Goal: Task Accomplishment & Management: Manage account settings

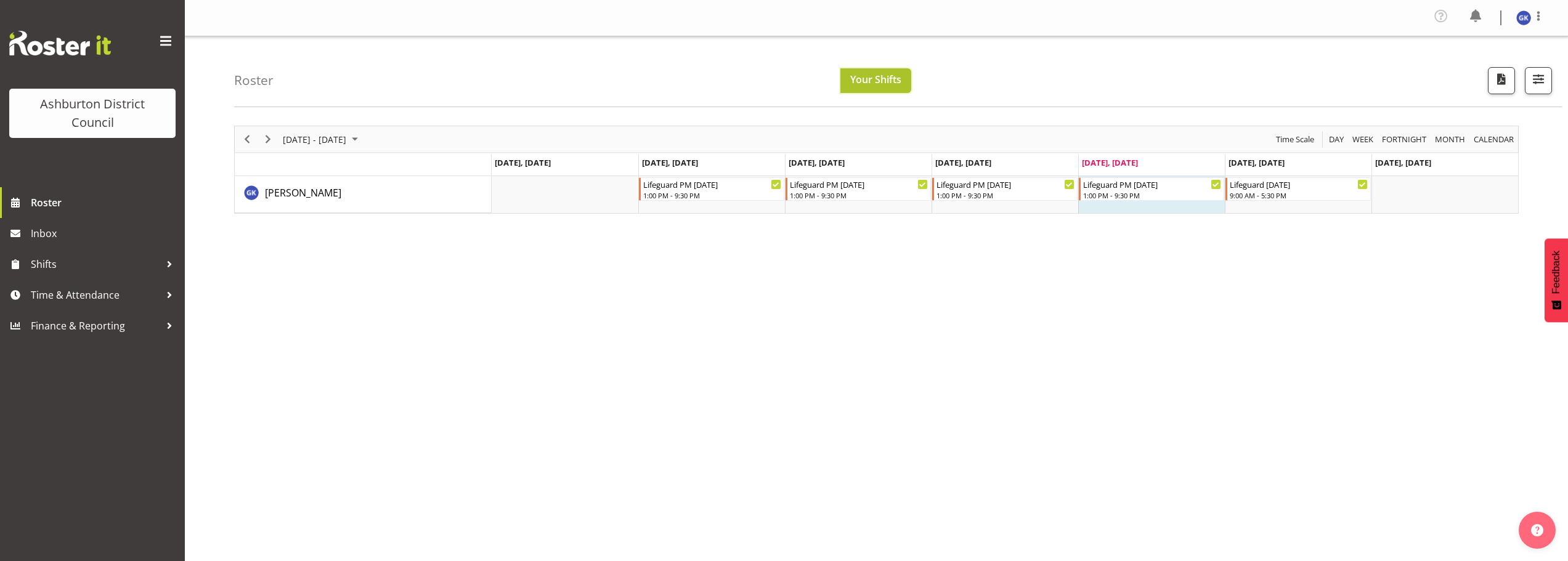
click at [865, 86] on span "Your Shifts" at bounding box center [876, 79] width 51 height 14
click at [1543, 82] on span "button" at bounding box center [1538, 79] width 16 height 16
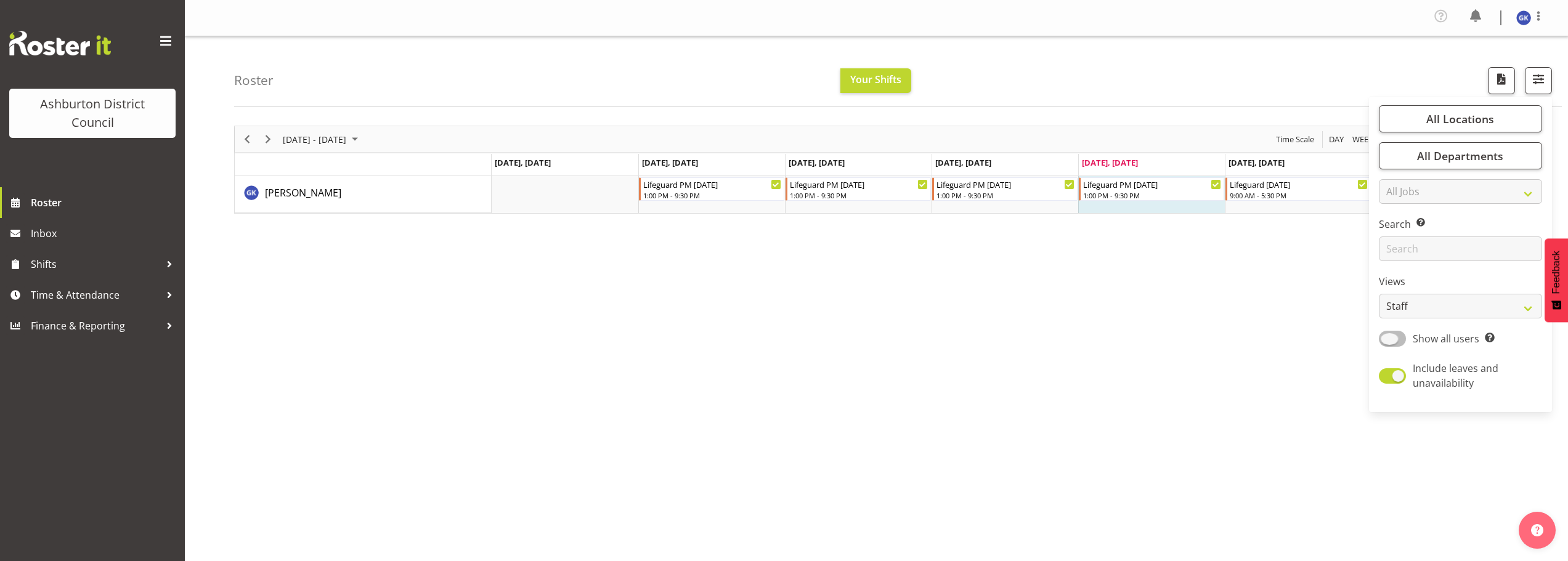
click at [1391, 340] on span at bounding box center [1392, 338] width 27 height 16
click at [1387, 340] on input "Show all users Show only rostered employees" at bounding box center [1383, 338] width 8 height 8
checkbox input "true"
click at [1308, 297] on div "[DATE] - [DATE] [DATE] Day Week Fortnight Month calendar Month Agenda Time Scal…" at bounding box center [901, 363] width 1334 height 493
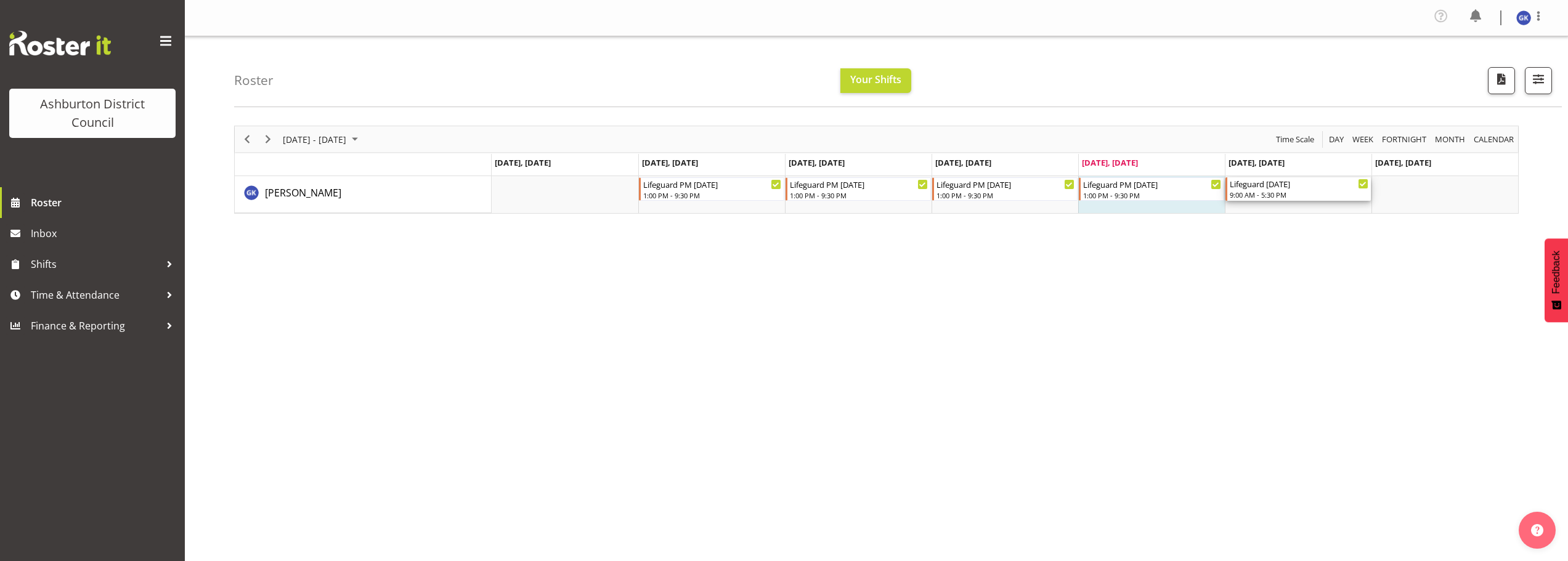
click at [1294, 186] on div "Lifeguard [DATE]" at bounding box center [1299, 183] width 138 height 12
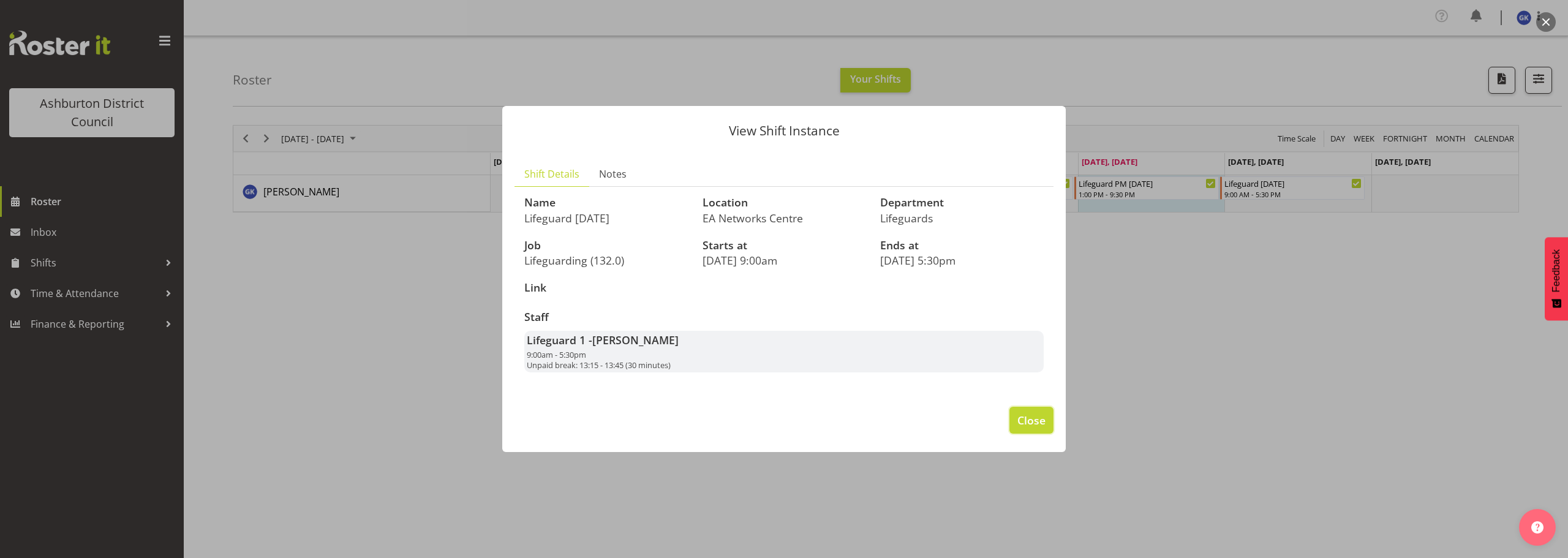
click at [1039, 416] on span "Close" at bounding box center [1031, 420] width 29 height 16
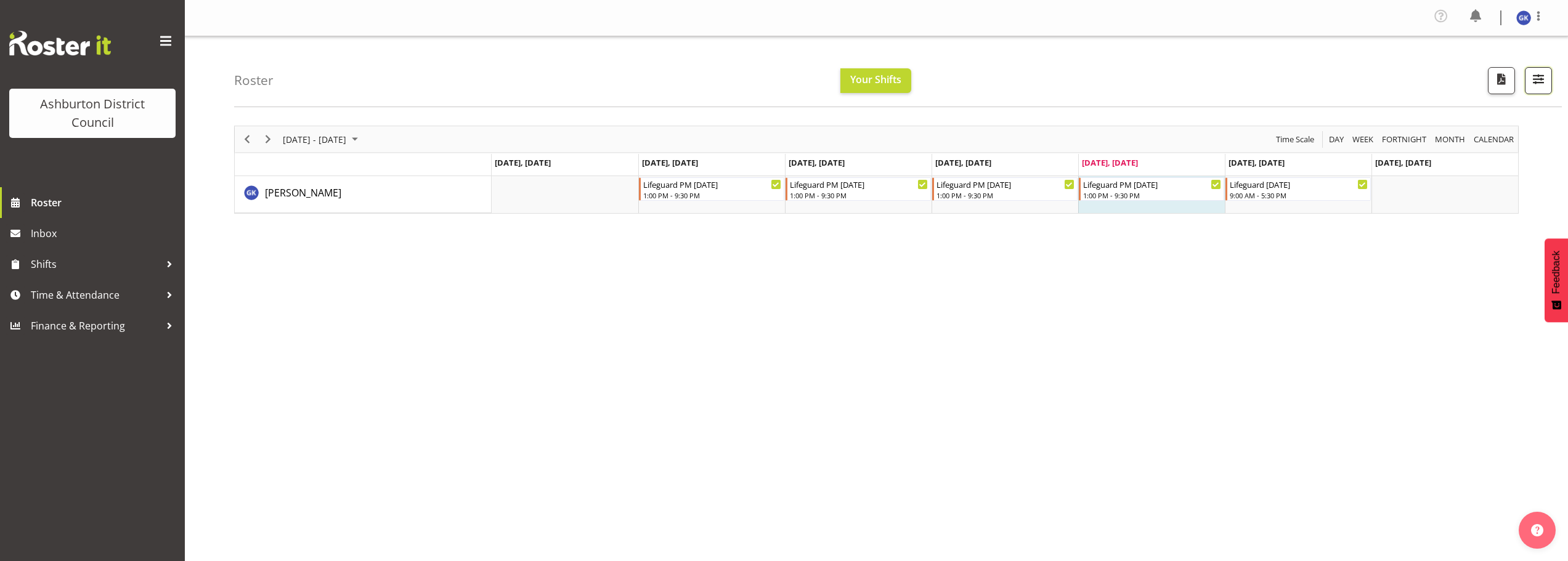
click at [1549, 80] on button "button" at bounding box center [1537, 80] width 27 height 27
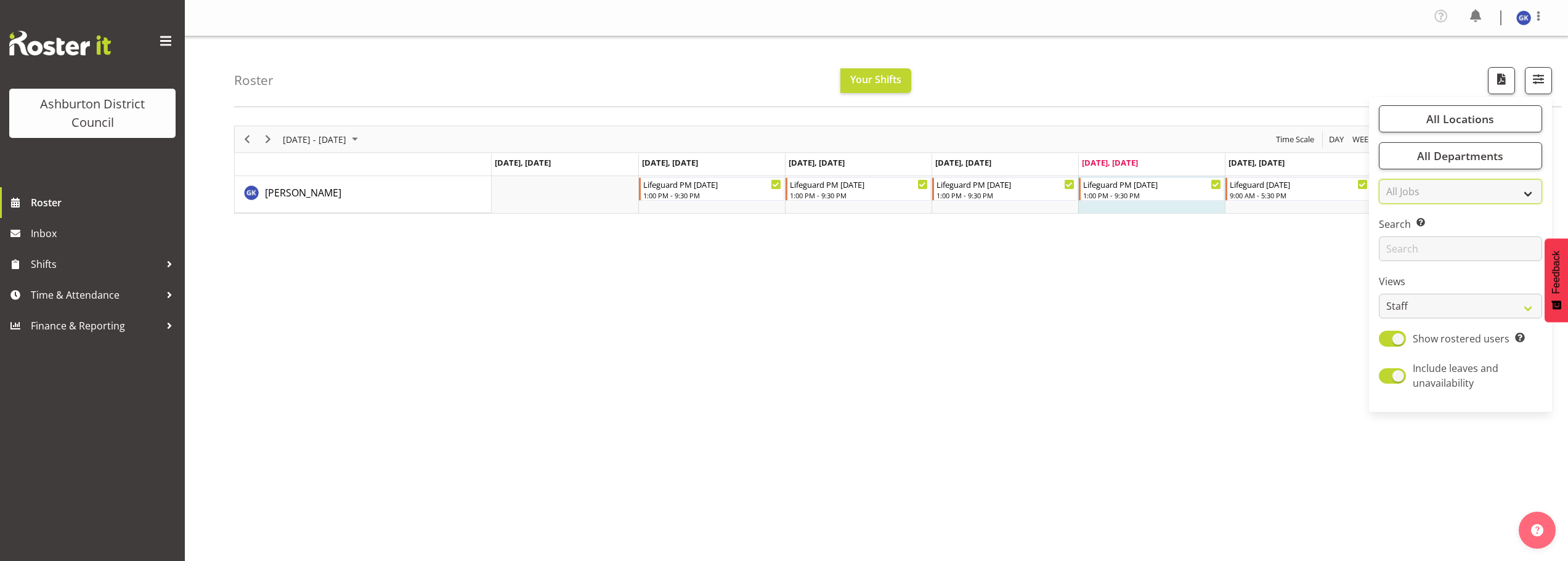
click at [1446, 192] on select "All Jobs All Jobs Casual HDA - CSR HDA - EA Lifeguarding LTS- Alt Duties Ordina…" at bounding box center [1460, 191] width 163 height 25
click at [1338, 255] on div "[DATE] - [DATE] [DATE] Day Week Fortnight Month calendar Month Agenda Time Scal…" at bounding box center [901, 363] width 1334 height 493
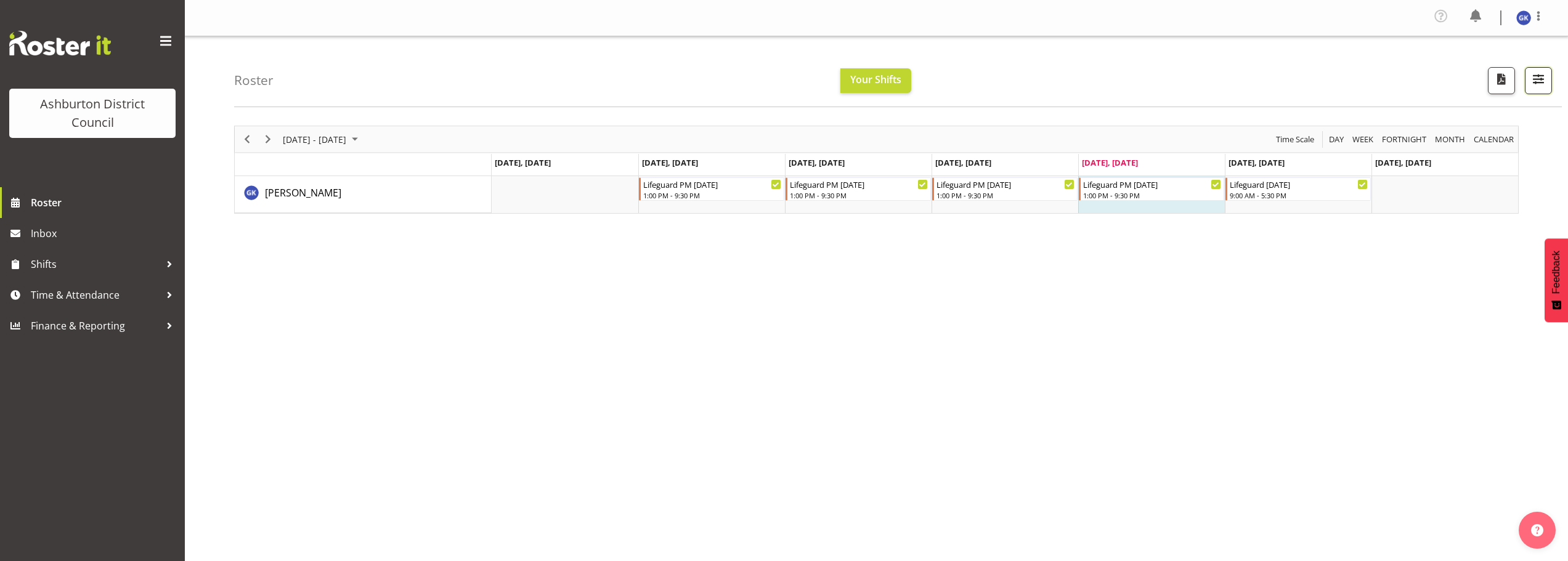
click at [1534, 79] on span "button" at bounding box center [1538, 79] width 16 height 16
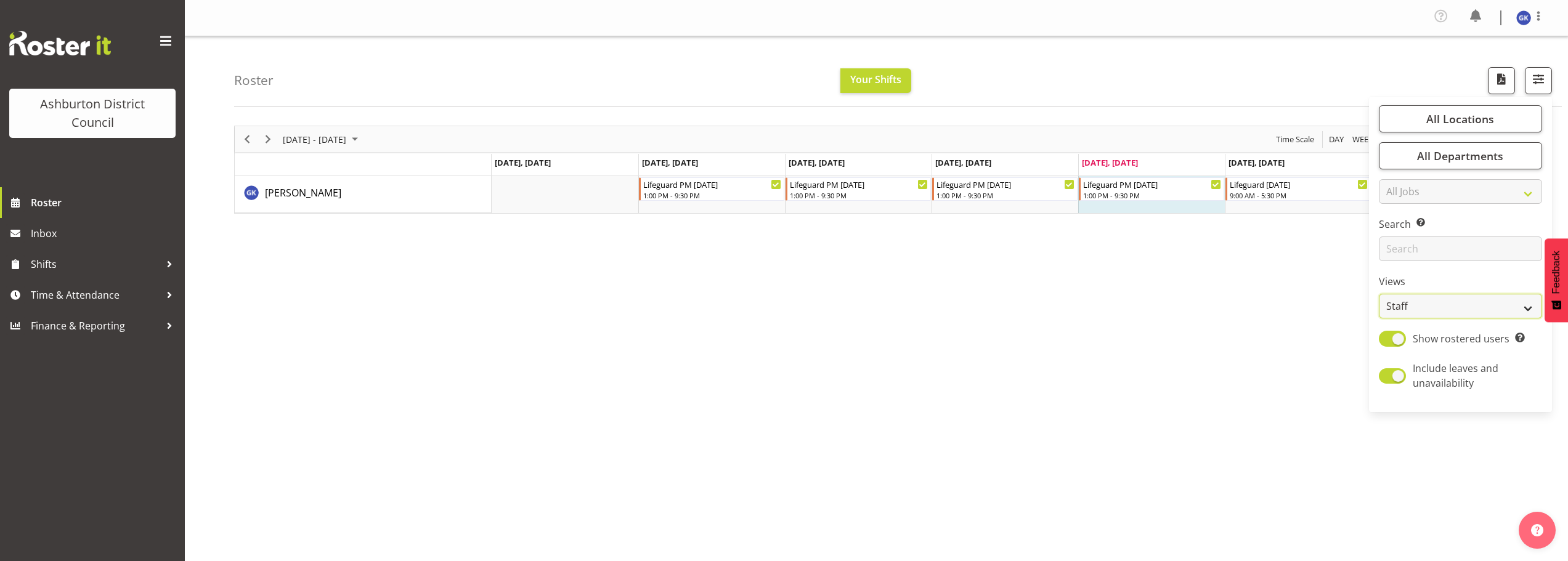
click at [1426, 300] on select "Staff Role Shift - Horizontal Shift - Vertical Staff - Location" at bounding box center [1460, 306] width 163 height 25
click at [1416, 313] on select "Staff Role Shift - Horizontal Shift - Vertical Staff - Location" at bounding box center [1460, 306] width 163 height 25
click at [1391, 373] on span at bounding box center [1392, 376] width 27 height 16
click at [1387, 373] on input "Include leaves and unavailability" at bounding box center [1383, 376] width 8 height 8
checkbox input "false"
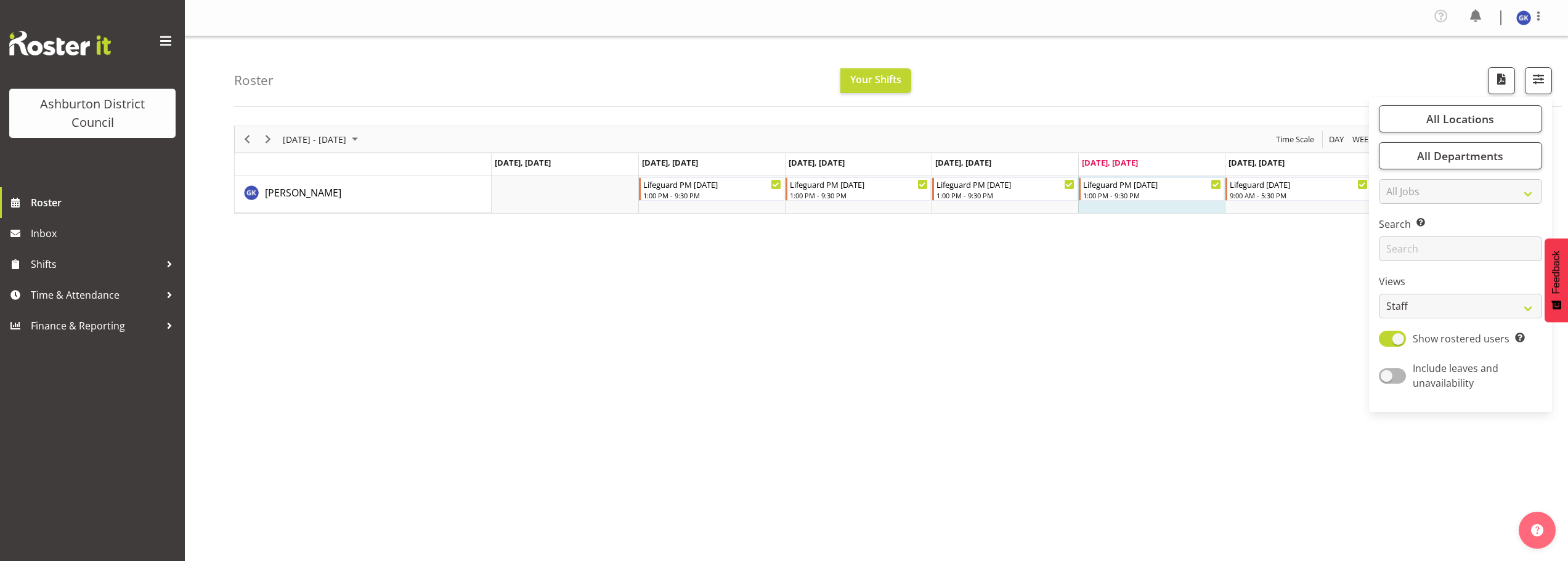
click at [1266, 322] on div "[DATE] - [DATE] [DATE] Day Week Fortnight Month calendar Month Agenda Time Scal…" at bounding box center [901, 363] width 1334 height 493
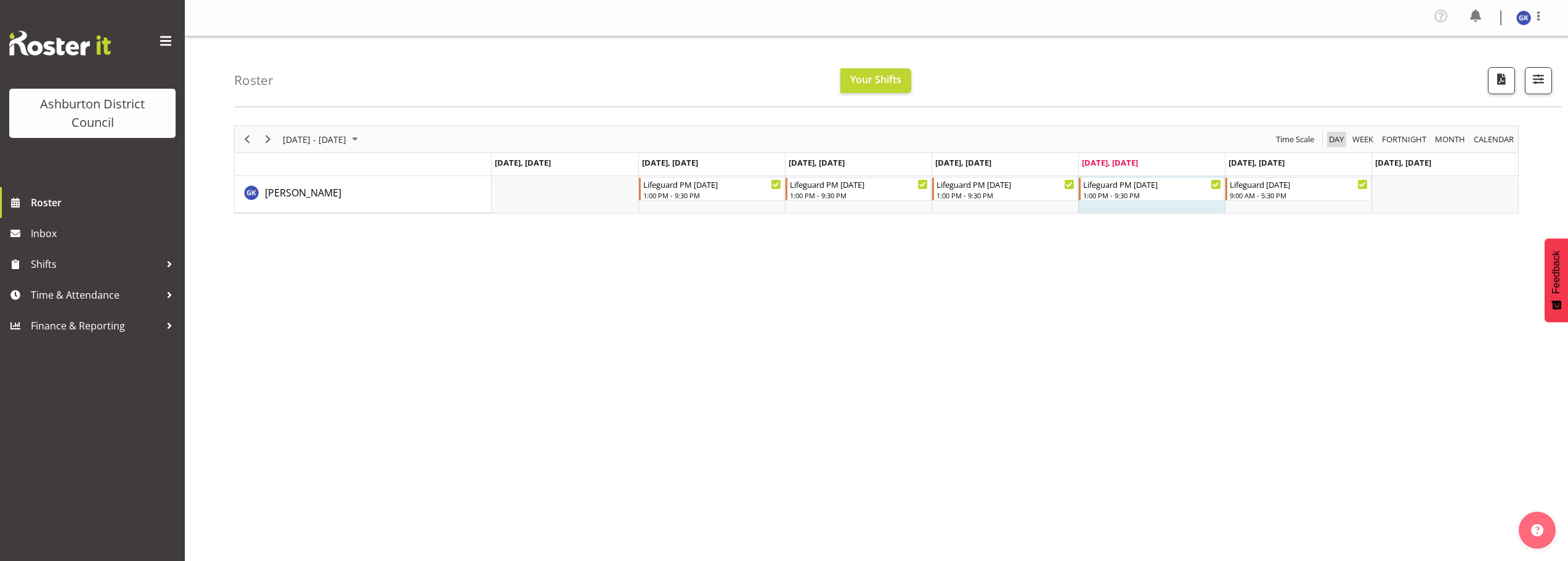
click at [1333, 139] on span "Day" at bounding box center [1336, 140] width 17 height 16
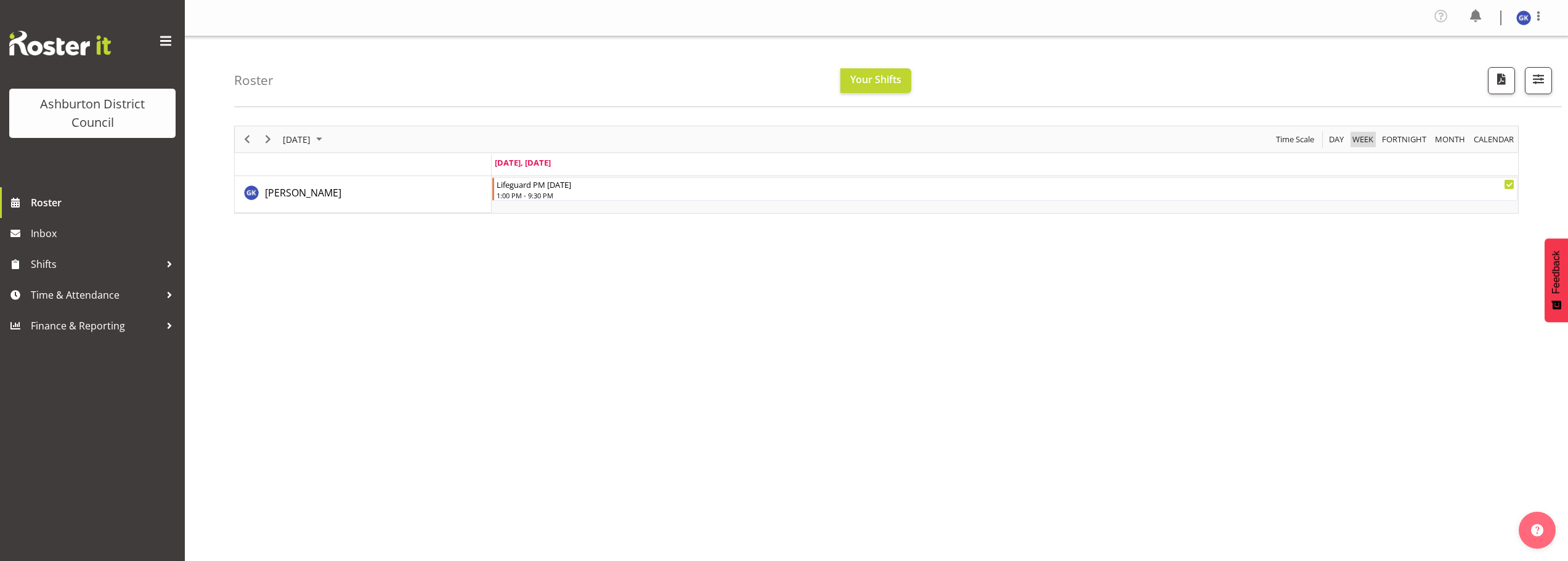
click at [1361, 140] on span "Week" at bounding box center [1363, 140] width 24 height 16
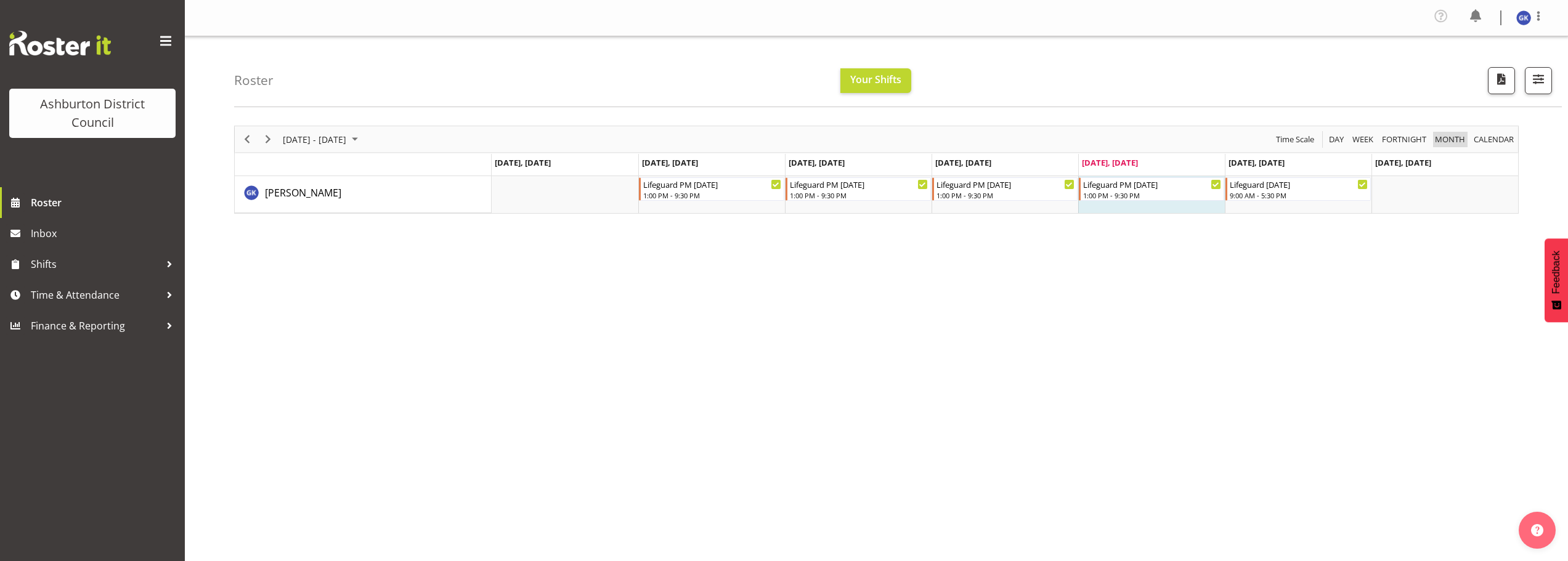
click at [1462, 134] on span "Month" at bounding box center [1449, 140] width 33 height 16
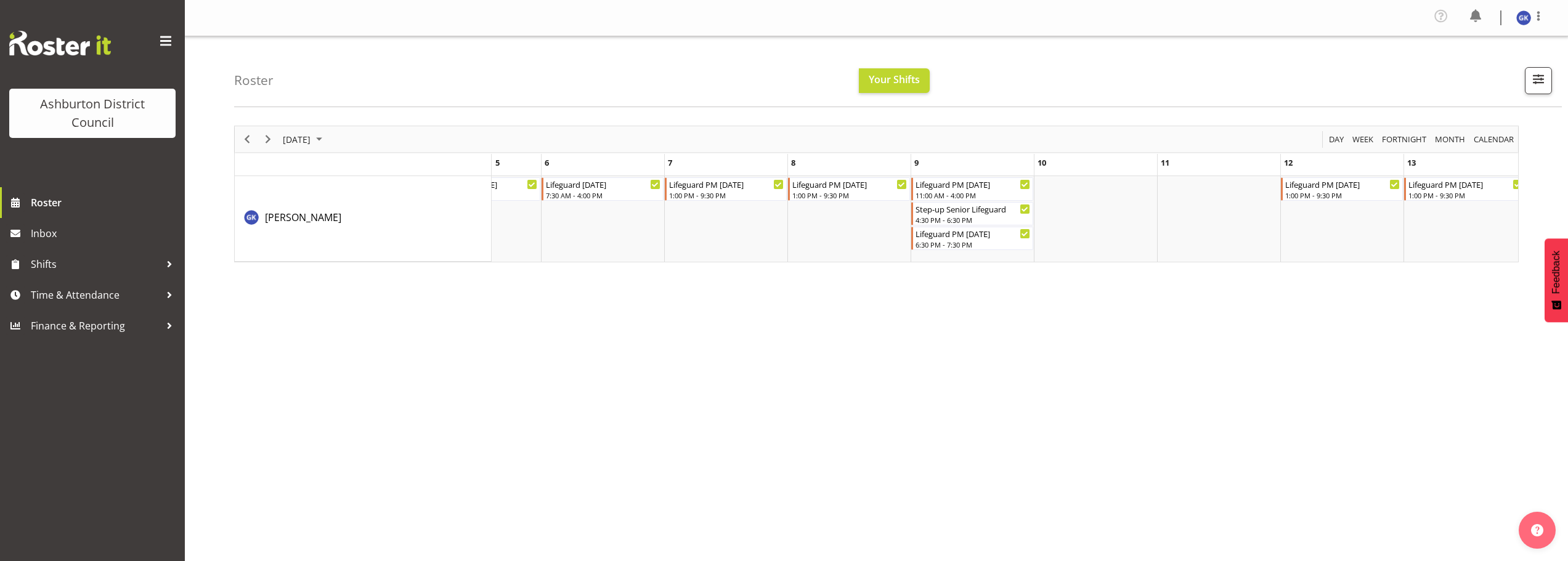
drag, startPoint x: 713, startPoint y: 268, endPoint x: 649, endPoint y: 308, distance: 75.5
click at [1541, 93] on button "button" at bounding box center [1537, 80] width 27 height 27
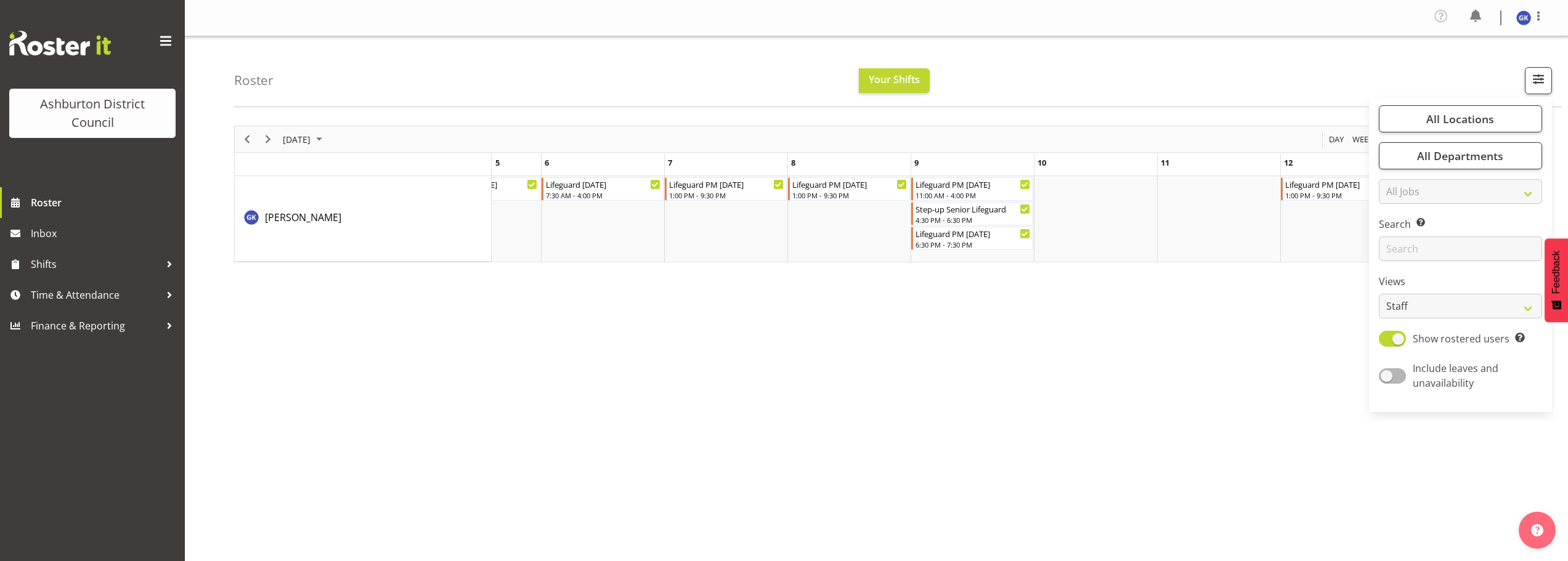
click at [1253, 456] on div "[DATE] [DATE] Day Week Fortnight Month calendar Month Agenda Time Scale [DATE] …" at bounding box center [901, 363] width 1334 height 493
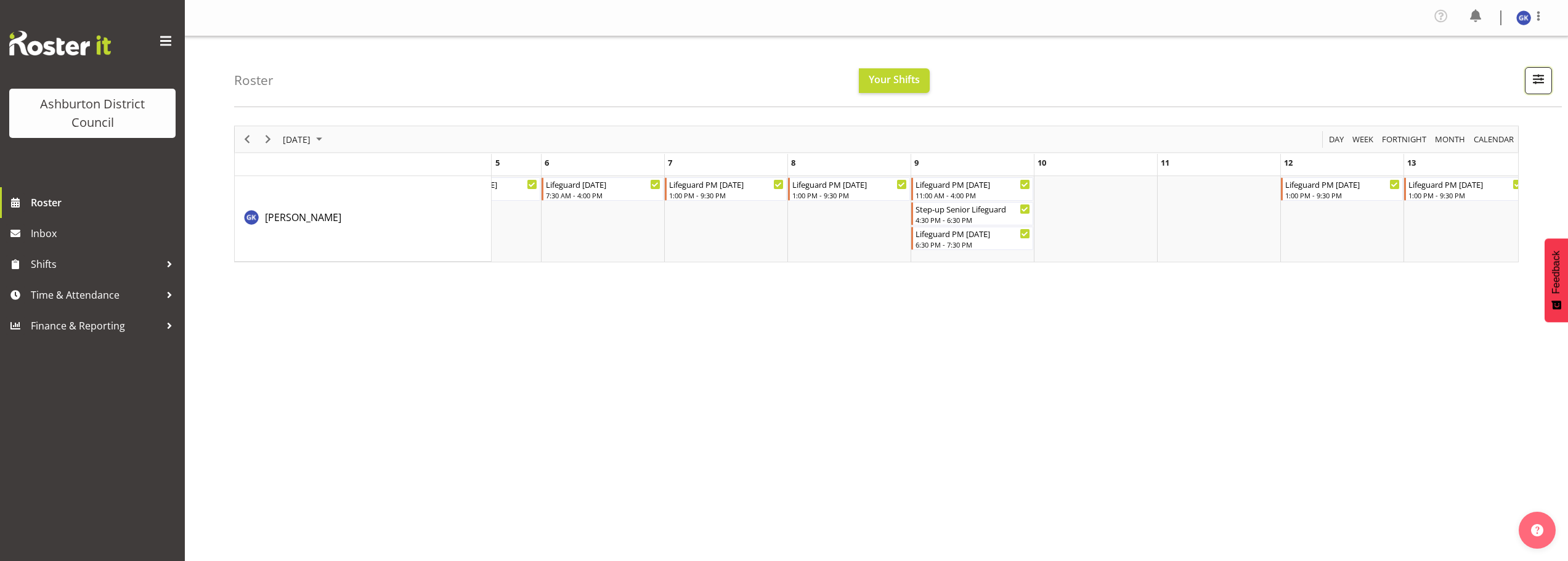
click at [1542, 75] on span "button" at bounding box center [1538, 79] width 16 height 16
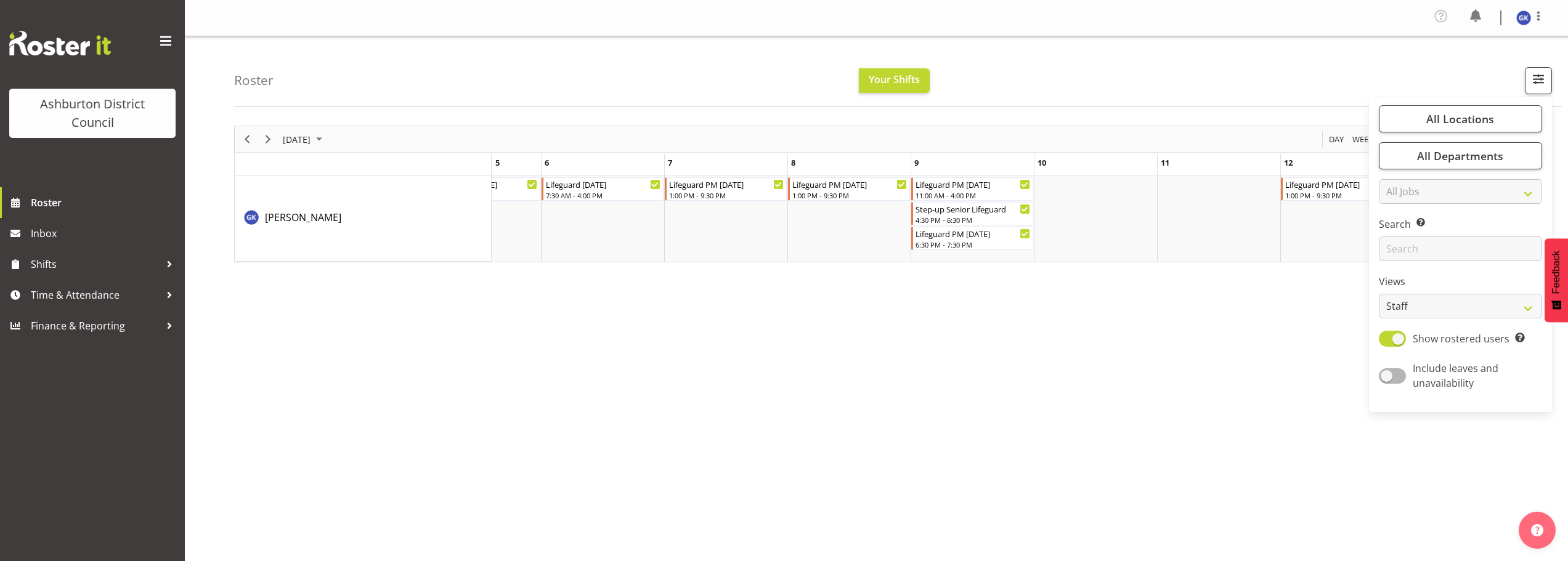
click at [1256, 367] on div "[DATE] [DATE] Day Week Fortnight Month calendar Month Agenda Time Scale [DATE] …" at bounding box center [901, 363] width 1334 height 493
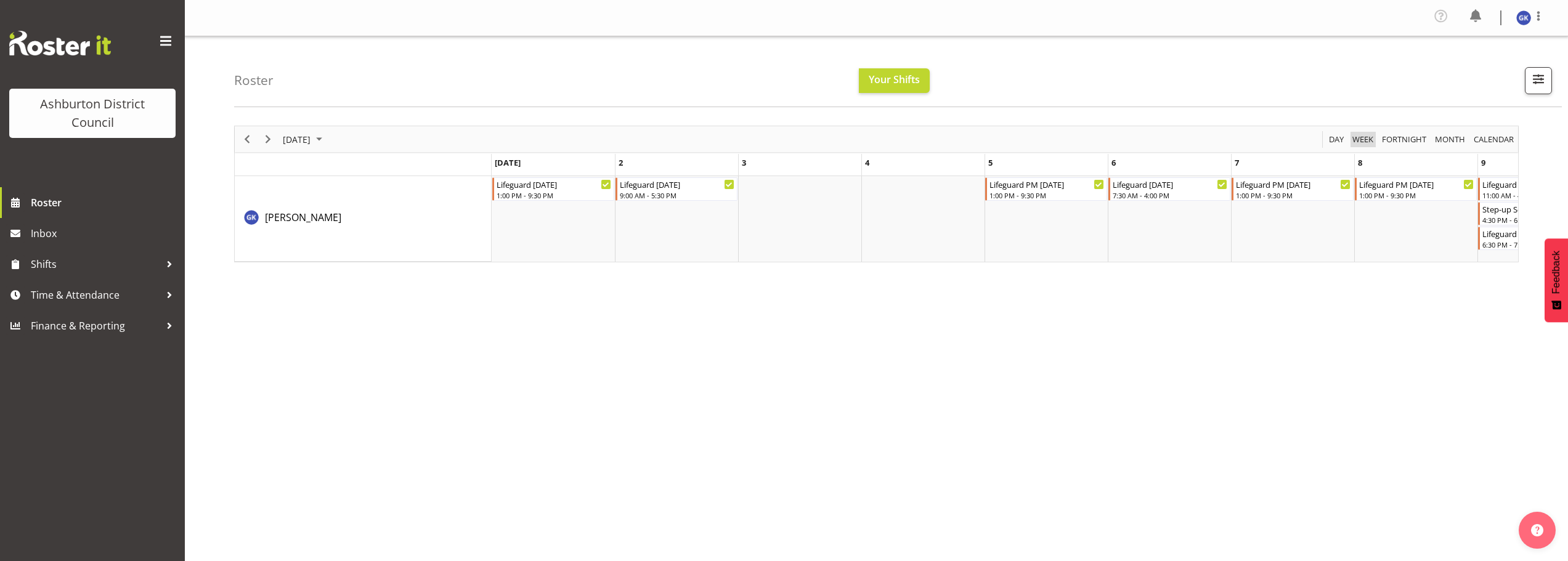
click at [1357, 136] on span "Week" at bounding box center [1363, 140] width 24 height 16
